Goal: Task Accomplishment & Management: Use online tool/utility

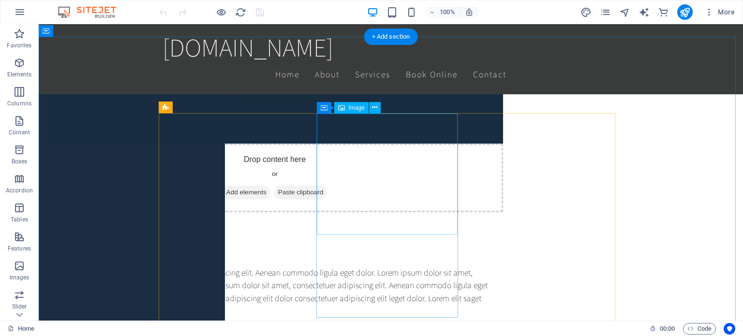
scroll to position [532, 0]
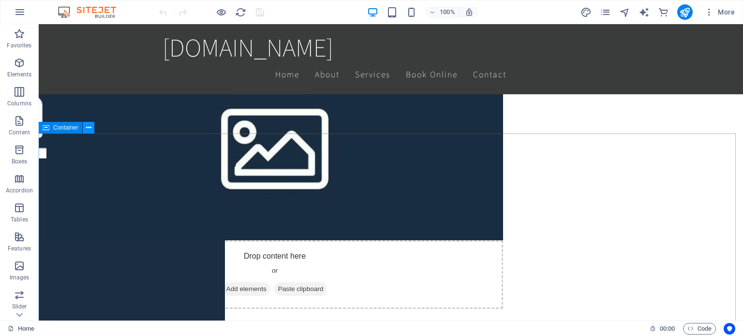
click at [87, 129] on icon at bounding box center [88, 128] width 5 height 10
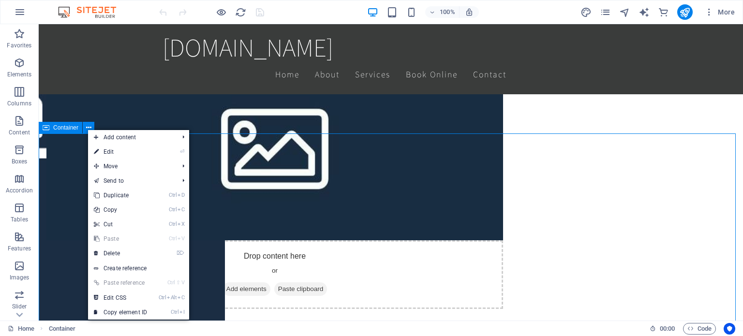
click at [45, 129] on icon at bounding box center [46, 128] width 7 height 12
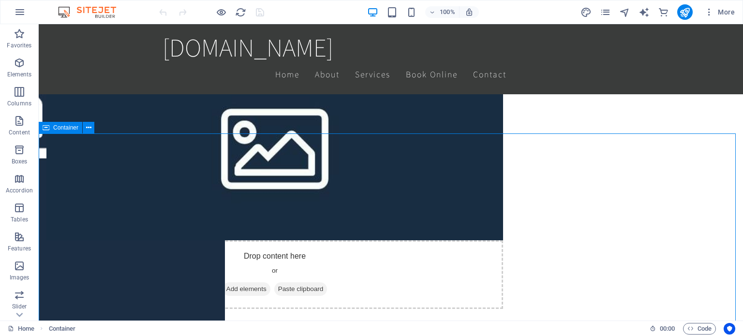
click at [45, 129] on icon at bounding box center [46, 128] width 7 height 12
click at [70, 129] on span "Container" at bounding box center [65, 128] width 25 height 6
click at [91, 127] on icon at bounding box center [88, 128] width 5 height 10
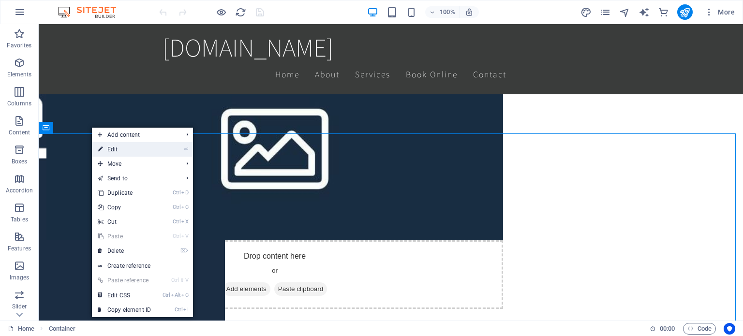
click at [147, 151] on link "⏎ Edit" at bounding box center [124, 149] width 65 height 15
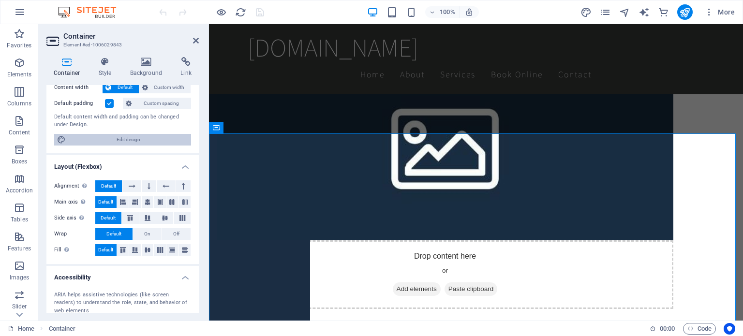
scroll to position [0, 0]
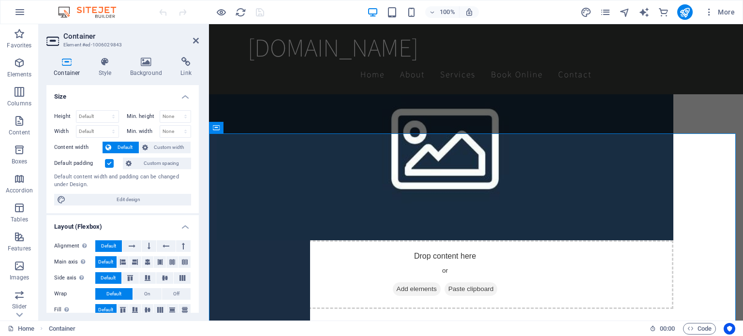
click at [61, 61] on icon at bounding box center [66, 62] width 41 height 10
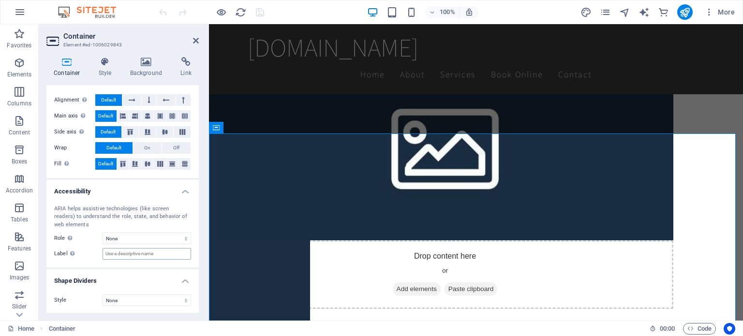
scroll to position [49, 0]
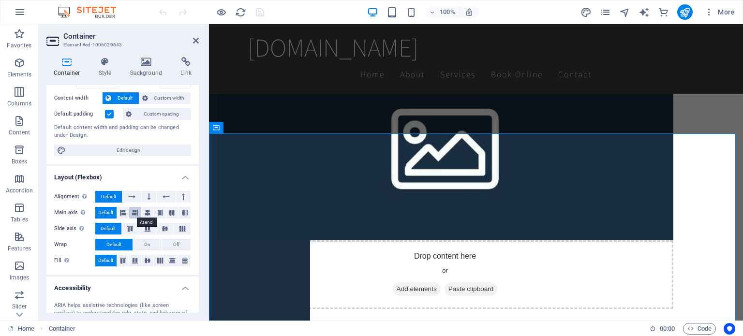
click at [136, 212] on icon at bounding box center [135, 213] width 6 height 12
click at [123, 210] on icon at bounding box center [123, 213] width 6 height 12
click at [134, 228] on icon at bounding box center [130, 229] width 12 height 6
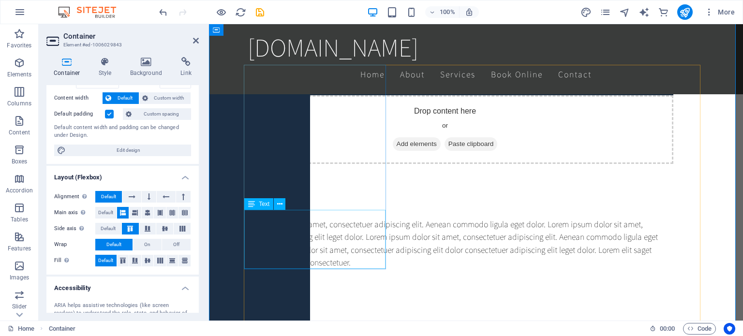
scroll to position [532, 0]
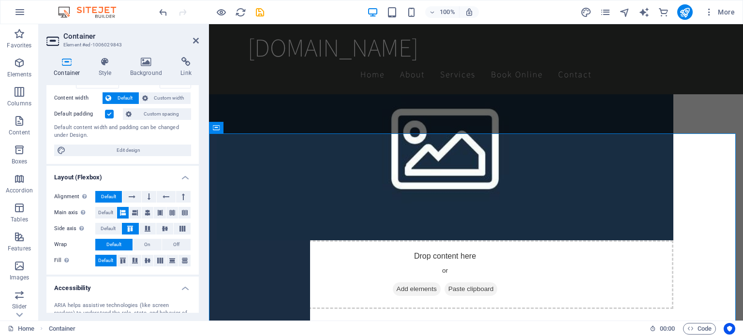
click at [200, 42] on aside "Container Element #ed-1006029843 Container Style Background Link Size Height De…" at bounding box center [124, 172] width 170 height 297
click at [198, 41] on icon at bounding box center [196, 41] width 6 height 8
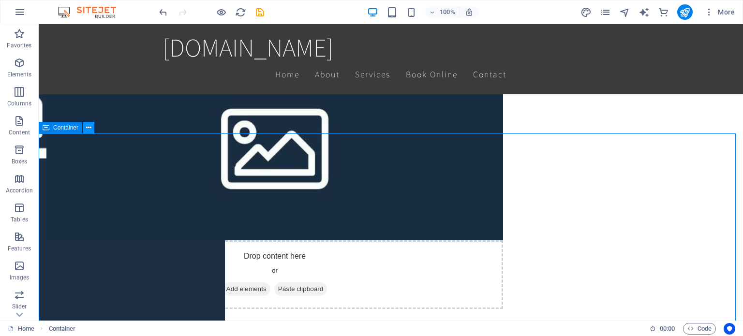
click at [93, 128] on button at bounding box center [89, 128] width 12 height 12
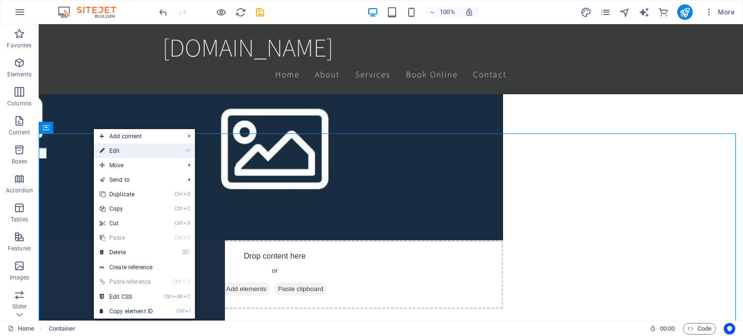
click at [127, 155] on link "⏎ Edit" at bounding box center [126, 151] width 65 height 15
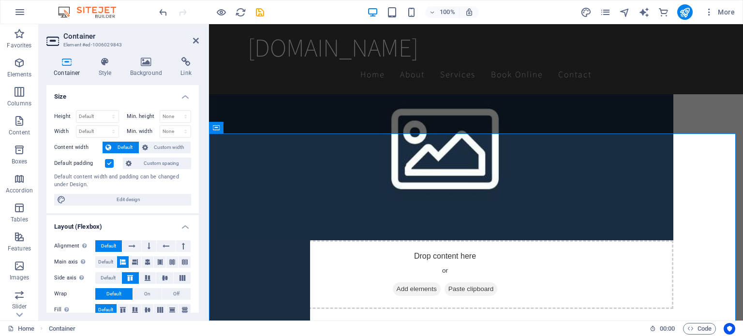
scroll to position [145, 0]
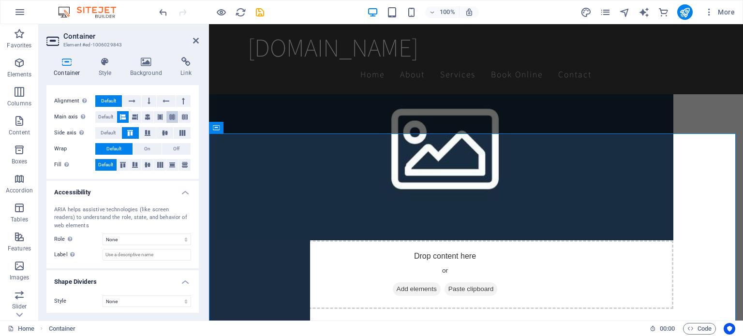
click at [170, 116] on icon at bounding box center [172, 117] width 6 height 12
click at [163, 116] on button at bounding box center [160, 117] width 12 height 12
click at [142, 116] on button at bounding box center [148, 117] width 12 height 12
click at [122, 118] on icon at bounding box center [123, 117] width 6 height 12
click at [148, 136] on button at bounding box center [147, 133] width 17 height 12
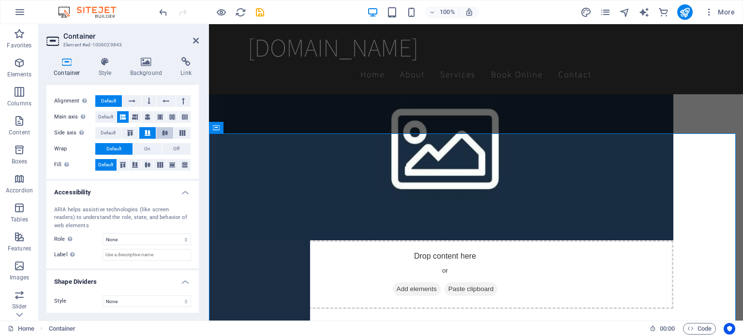
click at [157, 135] on button at bounding box center [164, 133] width 17 height 12
click at [180, 136] on button at bounding box center [182, 133] width 17 height 12
click at [145, 166] on icon at bounding box center [148, 165] width 12 height 6
click at [119, 168] on button at bounding box center [123, 165] width 12 height 12
click at [144, 151] on span "On" at bounding box center [147, 149] width 6 height 12
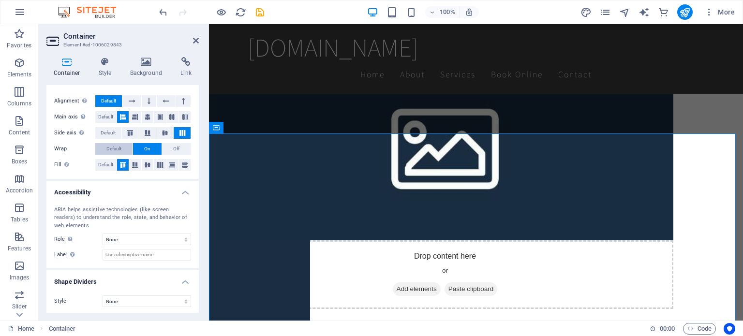
click at [121, 147] on span "Default" at bounding box center [113, 149] width 15 height 12
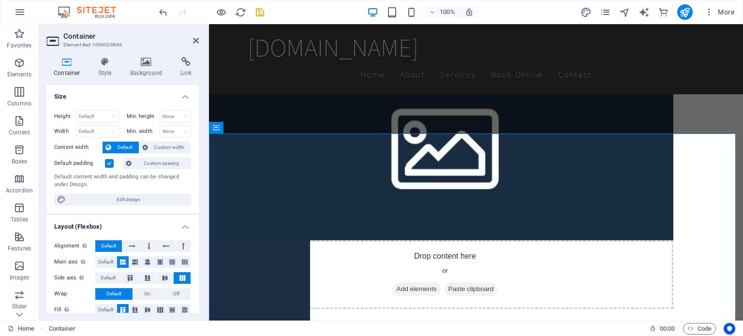
scroll to position [0, 0]
click at [149, 66] on icon at bounding box center [146, 62] width 47 height 10
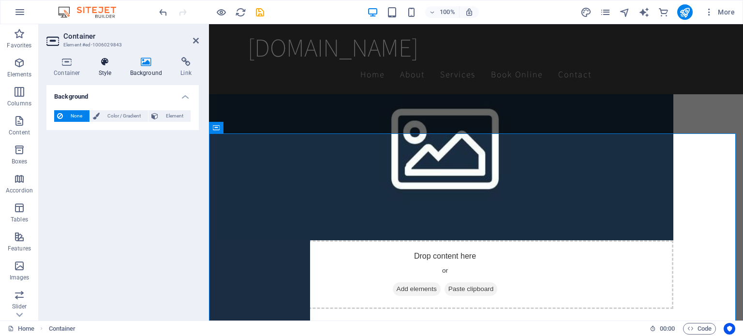
click at [106, 65] on icon at bounding box center [105, 62] width 28 height 10
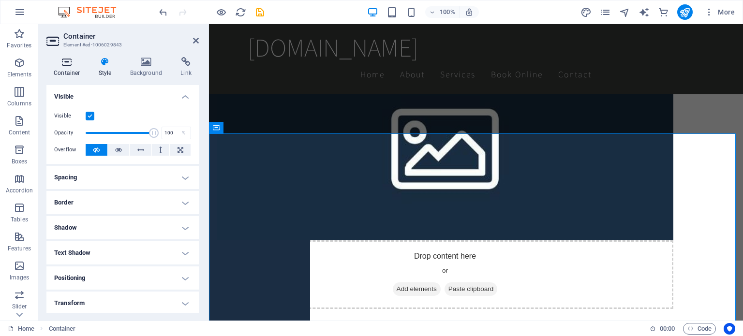
click at [54, 63] on icon at bounding box center [66, 62] width 41 height 10
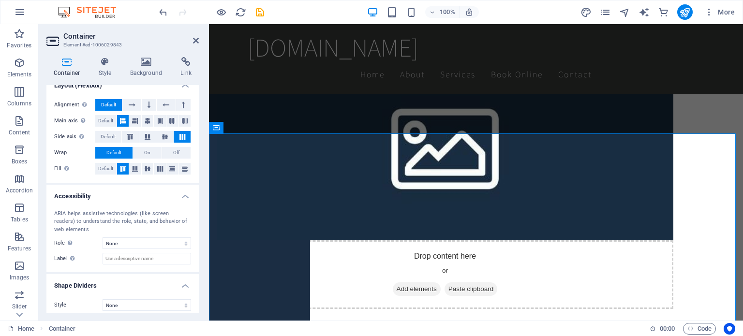
scroll to position [146, 0]
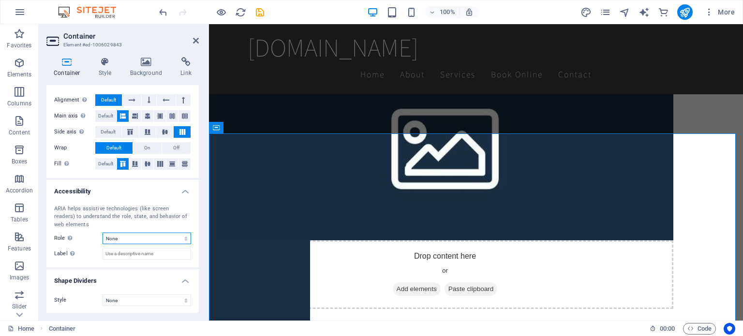
click at [155, 235] on select "None Alert Article Banner Comment Complementary Dialog Footer Header Marquee Pr…" at bounding box center [147, 239] width 89 height 12
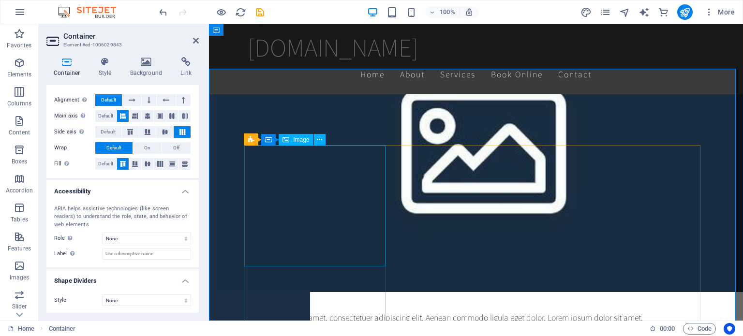
scroll to position [581, 0]
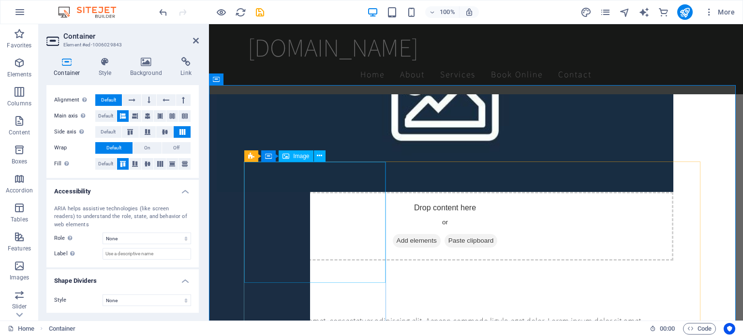
click at [305, 156] on span "Image" at bounding box center [301, 156] width 16 height 6
click at [319, 156] on icon at bounding box center [319, 156] width 5 height 10
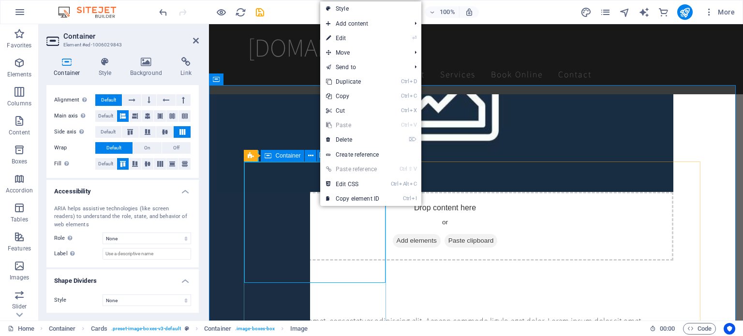
click at [266, 156] on icon at bounding box center [268, 156] width 7 height 12
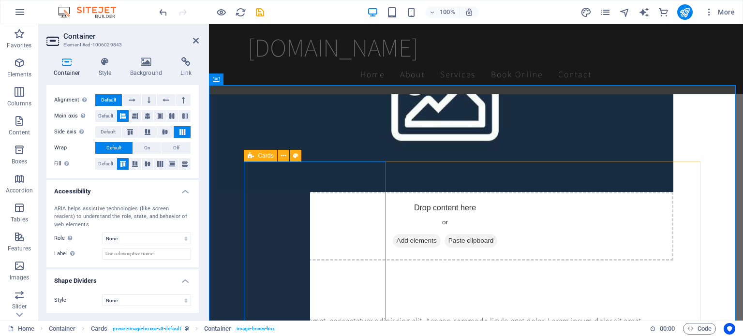
click at [249, 157] on icon at bounding box center [251, 156] width 6 height 12
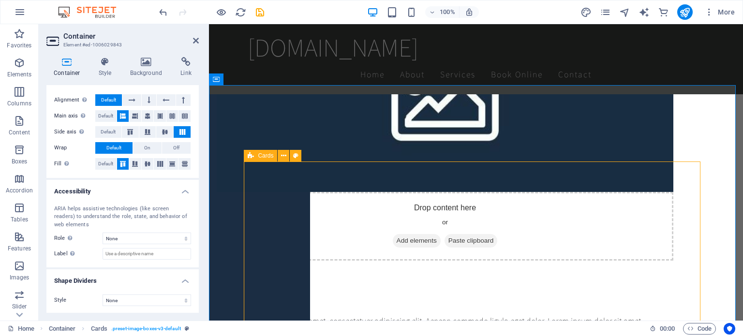
click at [266, 157] on span "Cards" at bounding box center [265, 156] width 15 height 6
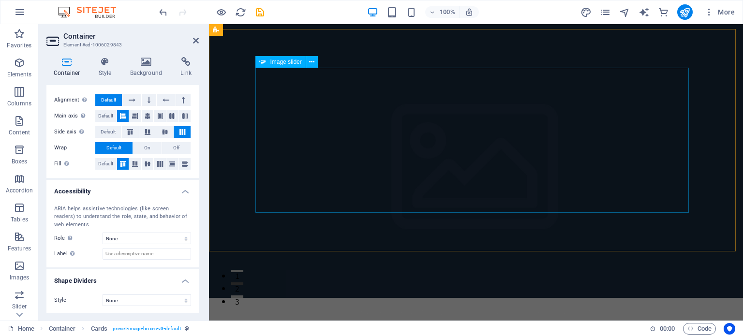
scroll to position [0, 0]
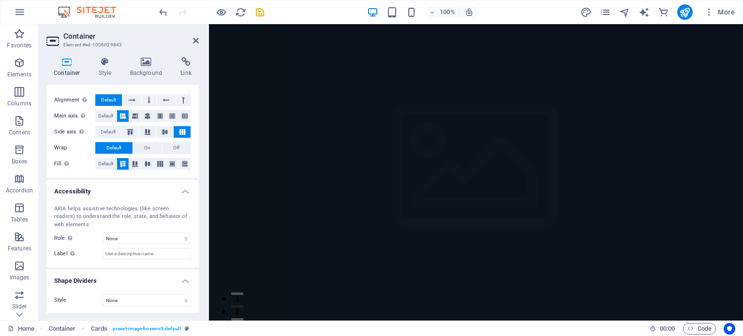
click at [291, 129] on figure at bounding box center [476, 172] width 534 height 297
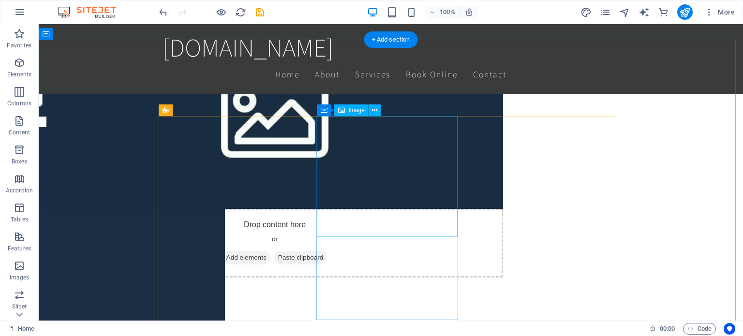
scroll to position [484, 0]
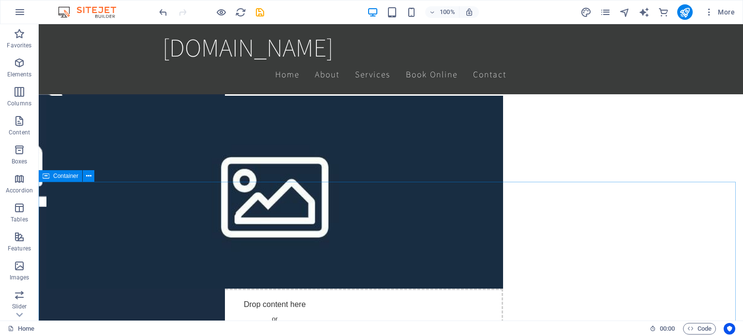
click at [76, 176] on span "Container" at bounding box center [65, 176] width 25 height 6
click at [44, 174] on icon at bounding box center [46, 176] width 7 height 12
click at [86, 175] on icon at bounding box center [88, 176] width 5 height 10
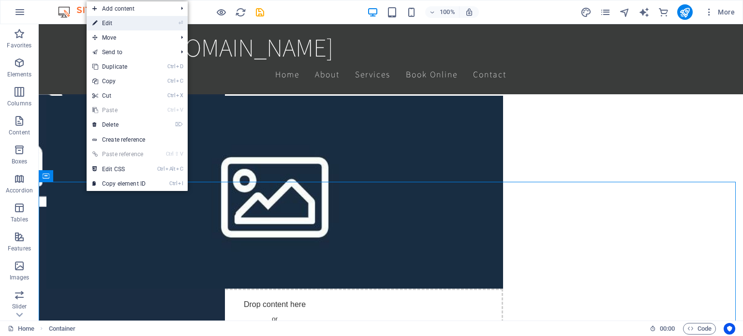
click at [123, 23] on link "⏎ Edit" at bounding box center [119, 23] width 65 height 15
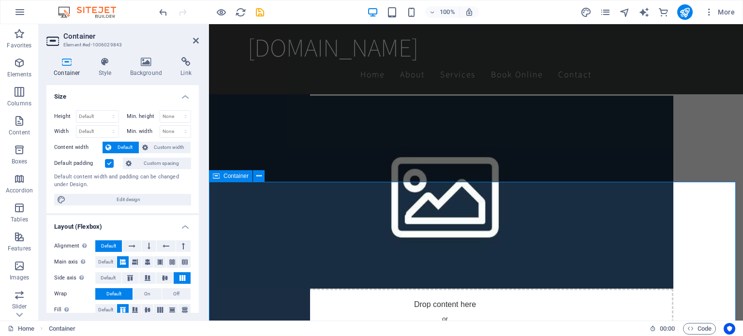
click at [213, 177] on icon at bounding box center [216, 176] width 7 height 12
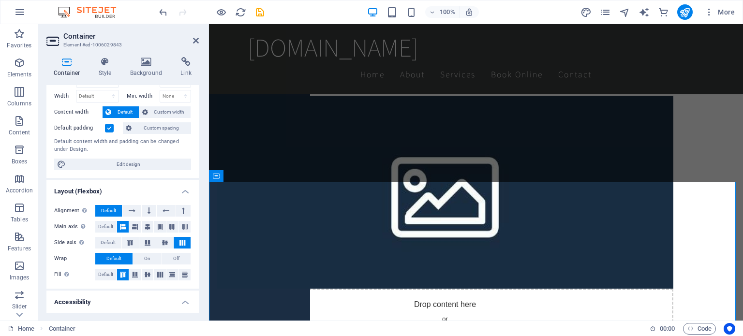
scroll to position [97, 0]
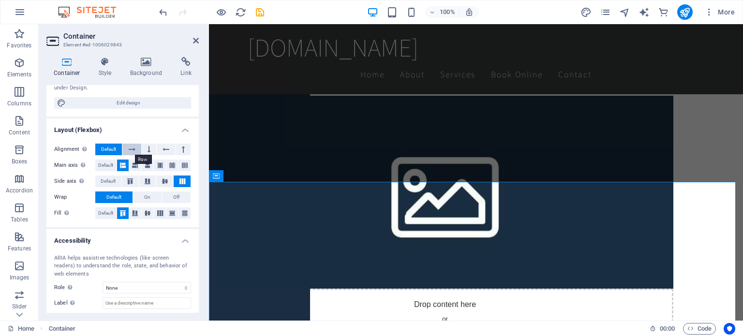
click at [134, 148] on icon at bounding box center [132, 150] width 7 height 12
click at [145, 145] on button at bounding box center [149, 150] width 15 height 12
click at [118, 145] on button "Default" at bounding box center [108, 150] width 27 height 12
click at [105, 159] on div "Alignment Determines the flex direction. Default Main axis Determine how elemen…" at bounding box center [122, 181] width 152 height 91
click at [105, 162] on span "Default" at bounding box center [105, 166] width 15 height 12
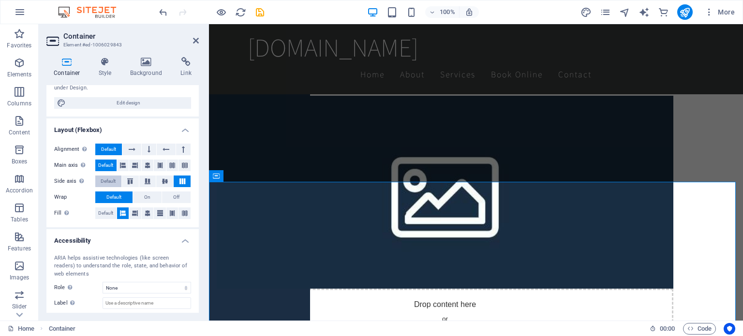
click at [107, 178] on span "Default" at bounding box center [108, 182] width 15 height 12
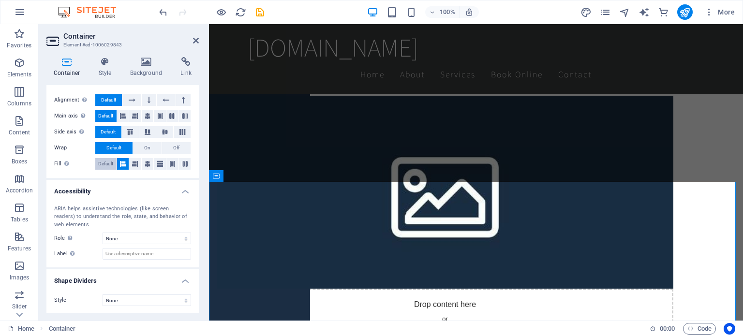
click at [111, 162] on span "Default" at bounding box center [105, 164] width 15 height 12
click at [194, 37] on icon at bounding box center [196, 41] width 6 height 8
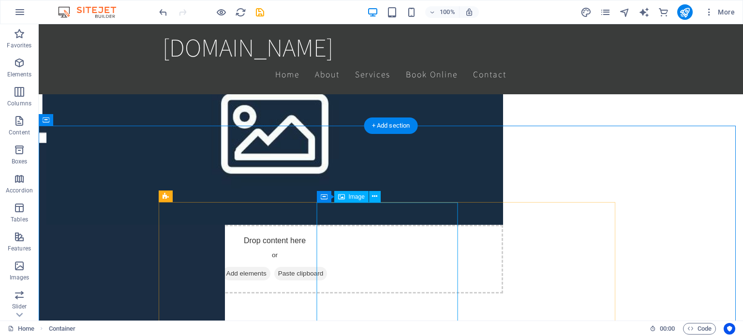
scroll to position [532, 0]
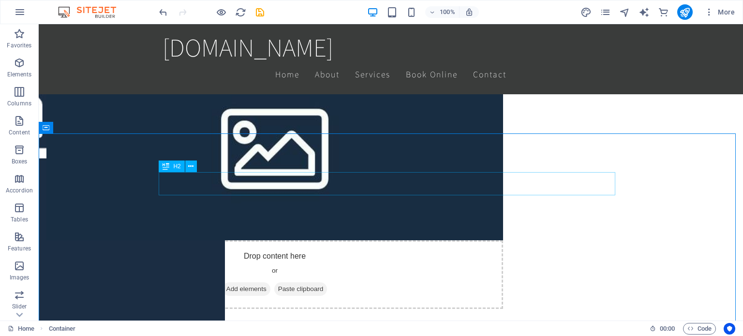
click at [171, 167] on div "H2" at bounding box center [172, 167] width 26 height 12
click at [194, 166] on button at bounding box center [191, 167] width 12 height 12
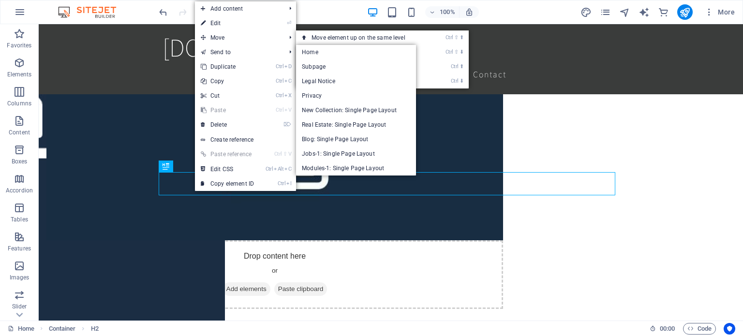
click at [227, 17] on link "⏎ Edit" at bounding box center [227, 23] width 65 height 15
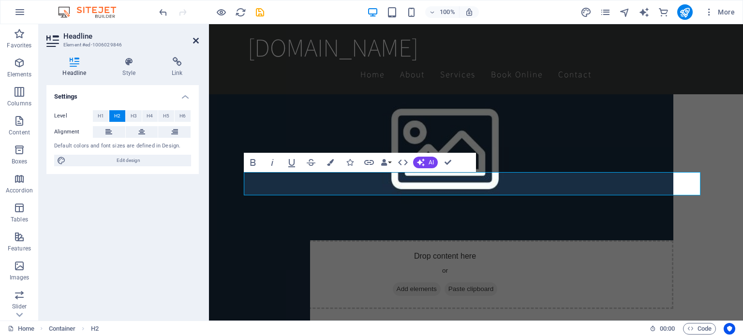
click at [197, 43] on icon at bounding box center [196, 41] width 6 height 8
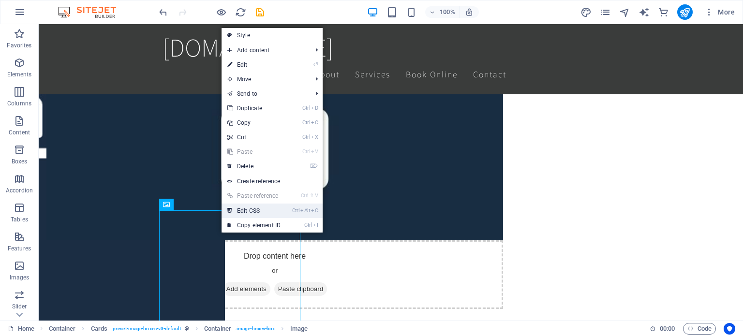
click at [242, 212] on link "Ctrl Alt C Edit CSS" at bounding box center [254, 211] width 65 height 15
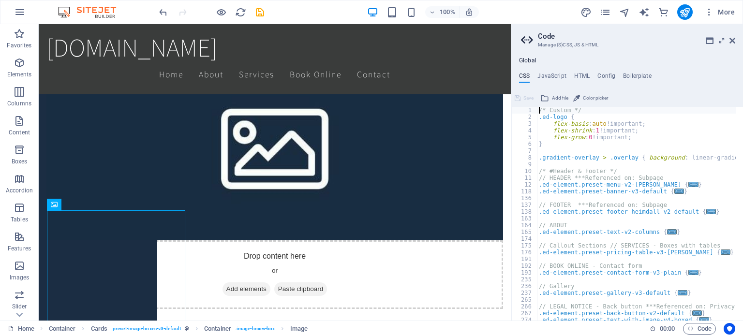
click at [736, 41] on aside "Code Manage (S)CSS, JS & HTML Global CSS JavaScript HTML Config Boilerplate /* …" at bounding box center [627, 172] width 232 height 297
drag, startPoint x: 733, startPoint y: 39, endPoint x: 693, endPoint y: 15, distance: 46.9
click at [733, 39] on icon at bounding box center [733, 41] width 6 height 8
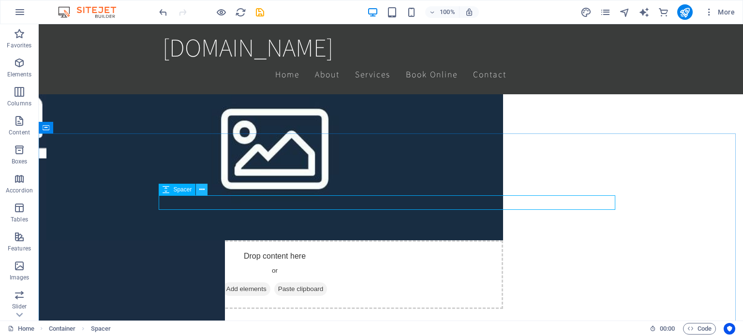
click at [202, 187] on icon at bounding box center [201, 190] width 5 height 10
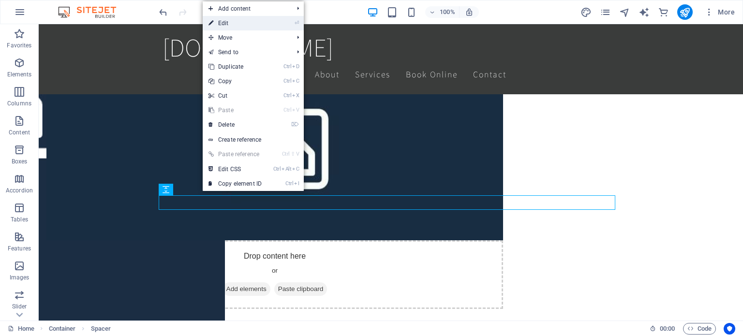
click at [235, 25] on link "⏎ Edit" at bounding box center [235, 23] width 65 height 15
select select "px"
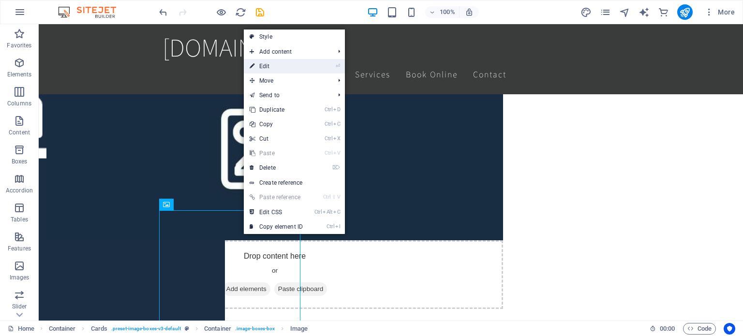
click at [296, 67] on link "⏎ Edit" at bounding box center [276, 66] width 65 height 15
select select "vw"
select select "px"
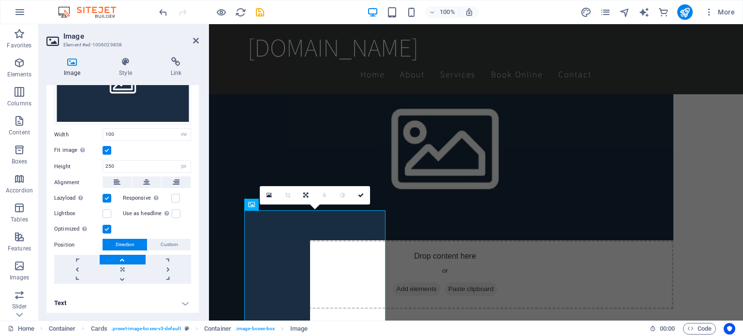
scroll to position [0, 0]
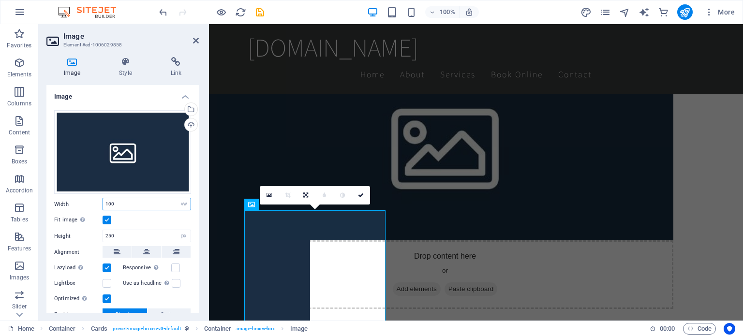
drag, startPoint x: 163, startPoint y: 204, endPoint x: 105, endPoint y: 204, distance: 58.1
click at [105, 204] on input "100" at bounding box center [147, 204] width 88 height 12
type input "500"
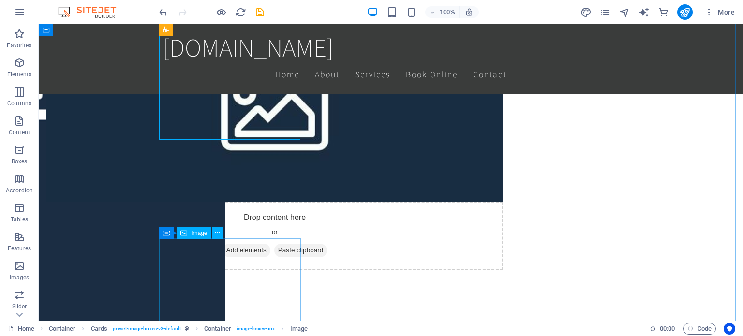
scroll to position [532, 0]
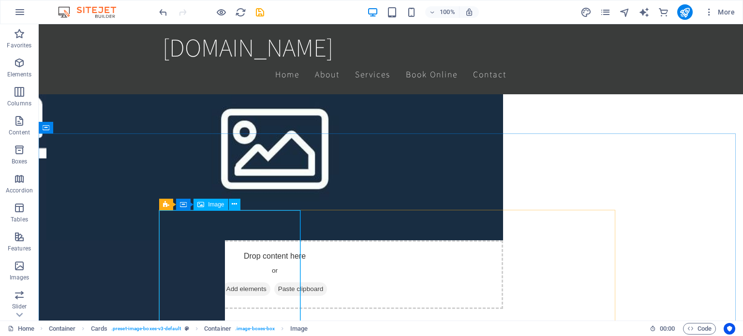
click at [220, 205] on span "Image" at bounding box center [216, 205] width 16 height 6
click at [234, 201] on icon at bounding box center [234, 204] width 5 height 10
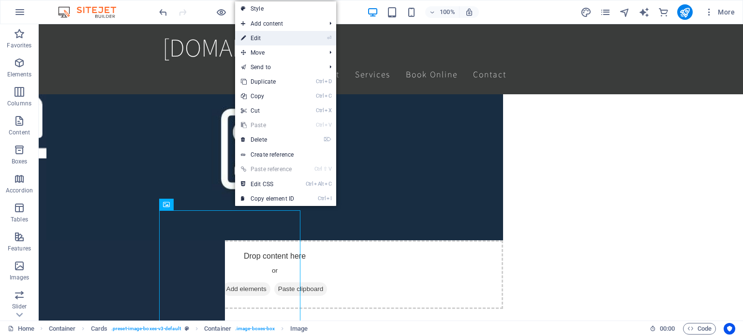
click at [262, 35] on link "⏎ Edit" at bounding box center [267, 38] width 65 height 15
select select "vw"
select select "px"
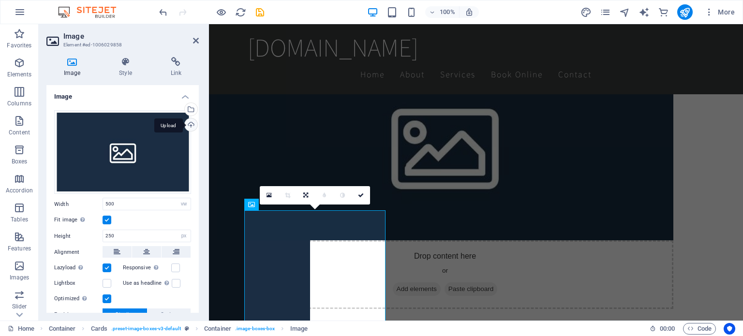
click at [192, 125] on div "Upload" at bounding box center [190, 126] width 15 height 15
drag, startPoint x: 117, startPoint y: 205, endPoint x: 103, endPoint y: 203, distance: 14.6
click at [103, 203] on input "500" at bounding box center [147, 204] width 88 height 12
type input "100"
